Goal: Task Accomplishment & Management: Complete application form

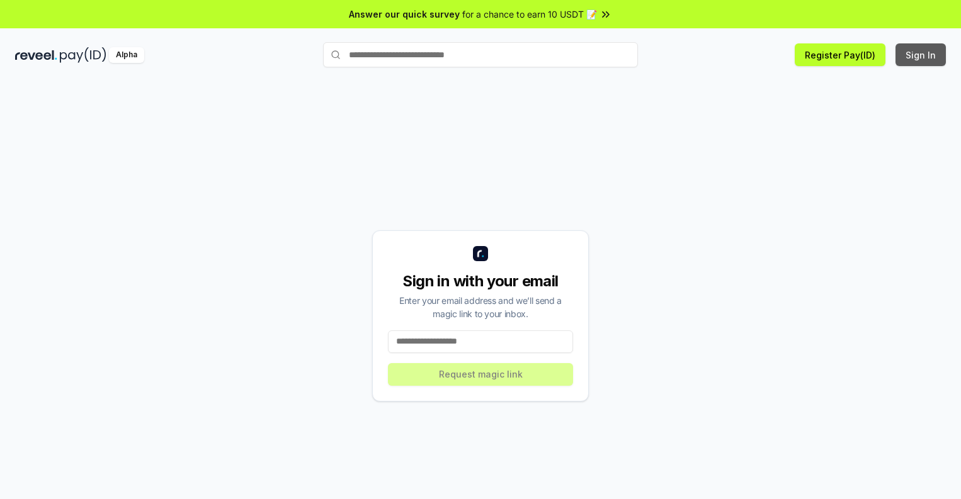
click at [921, 55] on button "Sign In" at bounding box center [920, 54] width 50 height 23
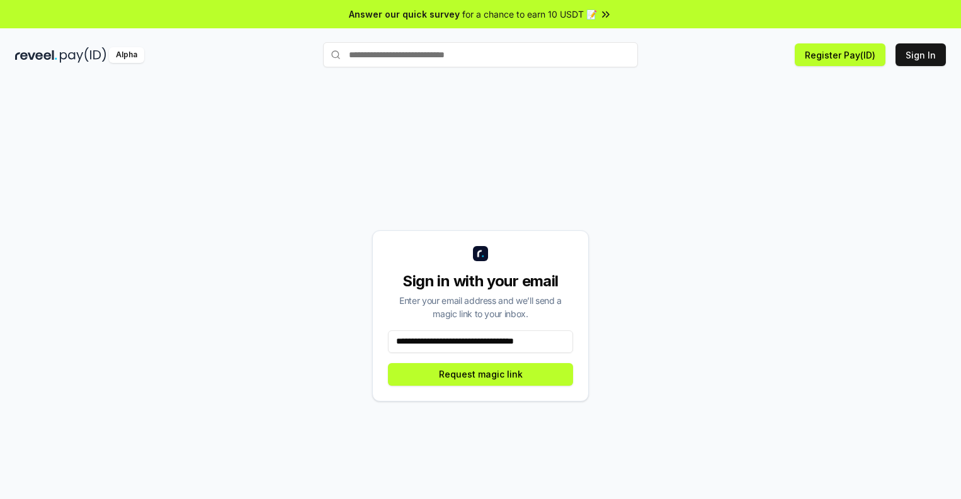
scroll to position [0, 1]
type input "**********"
click at [480, 374] on button "Request magic link" at bounding box center [480, 374] width 185 height 23
